Goal: Communication & Community: Answer question/provide support

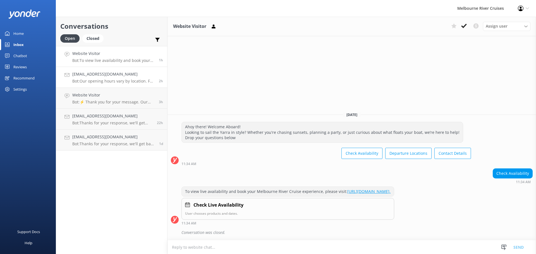
click at [126, 73] on h4 "[EMAIL_ADDRESS][DOMAIN_NAME]" at bounding box center [113, 74] width 82 height 6
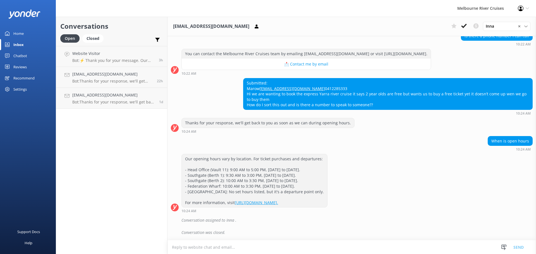
scroll to position [78, 0]
click at [117, 59] on p "Bot: ⚡ Thank you for your message. Our office hours are Mon - Fri 9.30am - 5pm.…" at bounding box center [113, 60] width 82 height 5
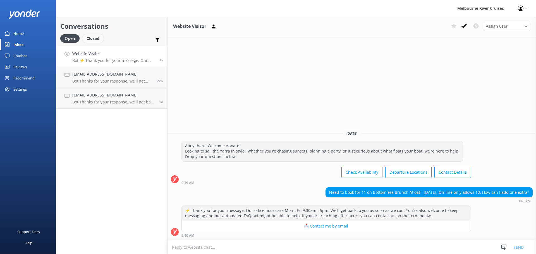
click at [91, 42] on div "Closed" at bounding box center [92, 38] width 21 height 8
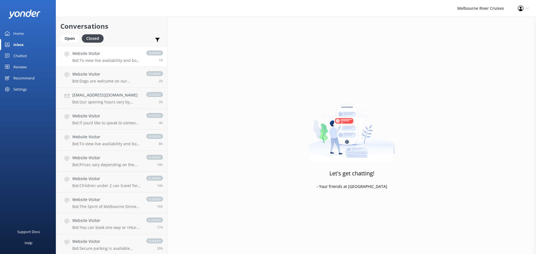
click at [120, 61] on p "Bot: To view live availability and book your Melbourne River Cruise experience,…" at bounding box center [106, 60] width 68 height 5
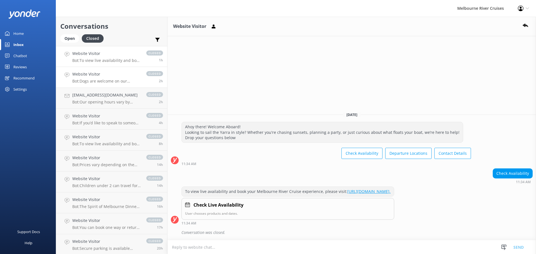
click at [104, 78] on div "Website Visitor Bot: Dogs are welcome on our sightseeing cruise! We just ask th…" at bounding box center [106, 77] width 68 height 12
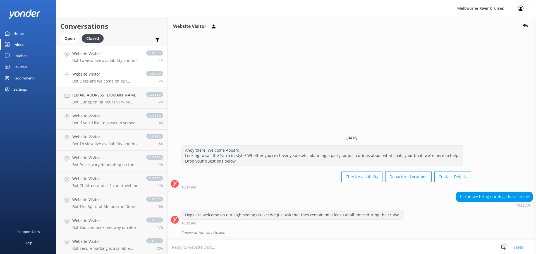
click at [110, 64] on link "Website Visitor Bot: To view live availability and book your Melbourne River Cr…" at bounding box center [111, 56] width 111 height 21
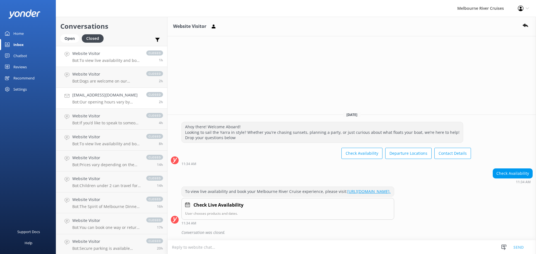
click at [126, 97] on h4 "[EMAIL_ADDRESS][DOMAIN_NAME]" at bounding box center [106, 95] width 68 height 6
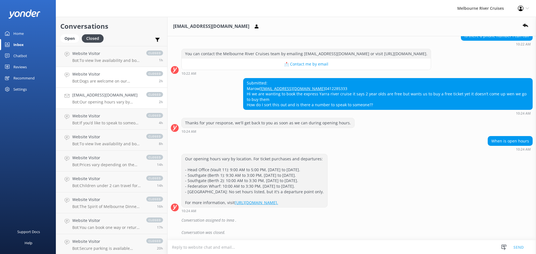
scroll to position [78, 0]
click at [112, 77] on h4 "Website Visitor" at bounding box center [106, 74] width 68 height 6
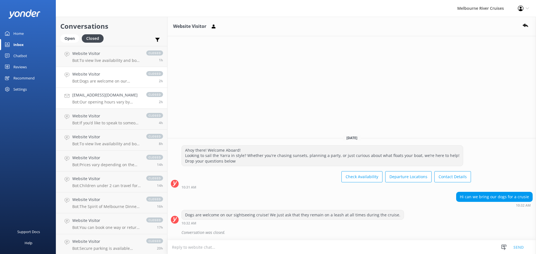
click at [111, 98] on h4 "[EMAIL_ADDRESS][DOMAIN_NAME]" at bounding box center [106, 95] width 68 height 6
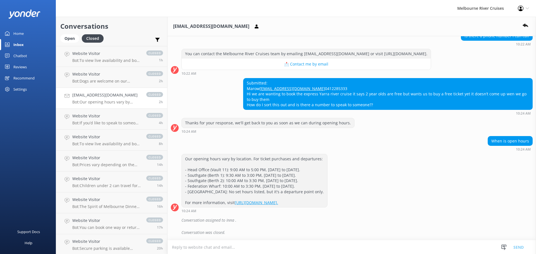
scroll to position [78, 0]
click at [104, 117] on h4 "Website Visitor" at bounding box center [106, 116] width 68 height 6
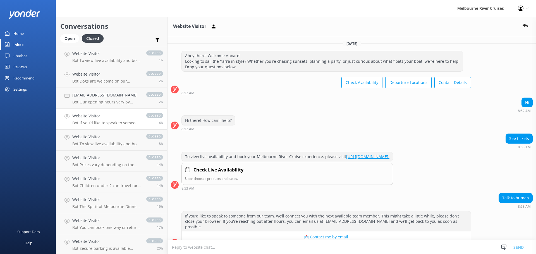
scroll to position [23, 0]
